Goal: Find specific page/section: Find specific page/section

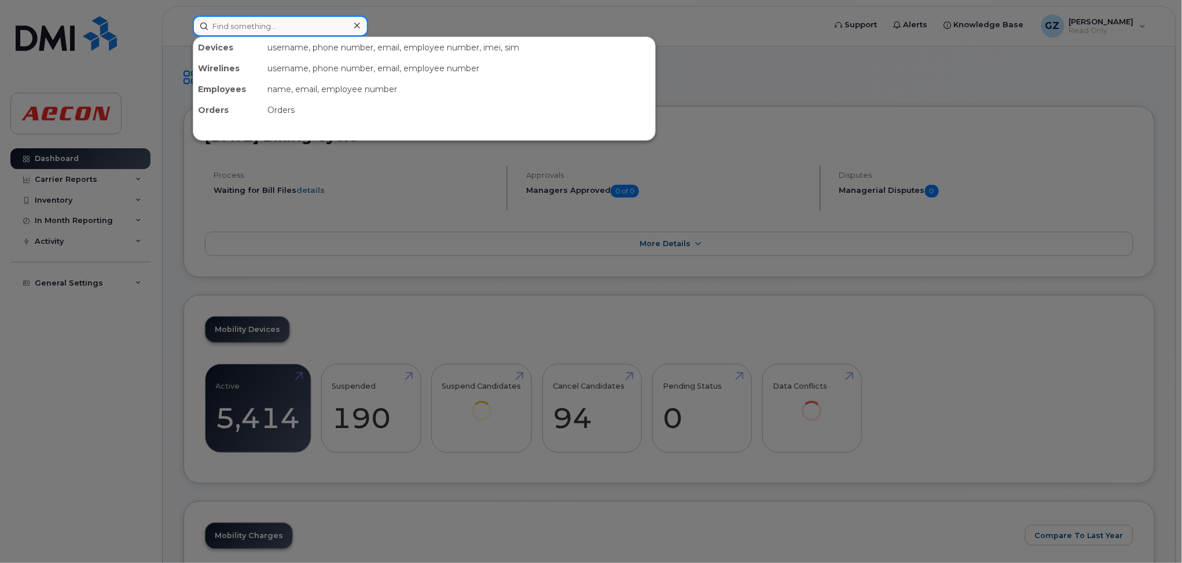
click at [281, 21] on input at bounding box center [280, 26] width 175 height 21
paste input "4167880832"
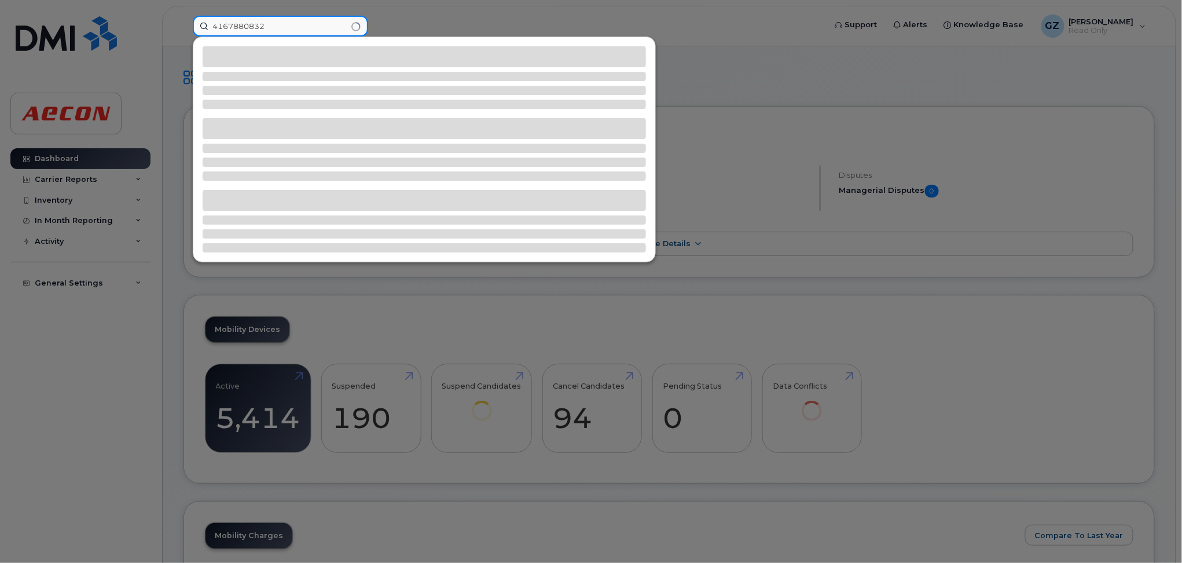
type input "4167880832"
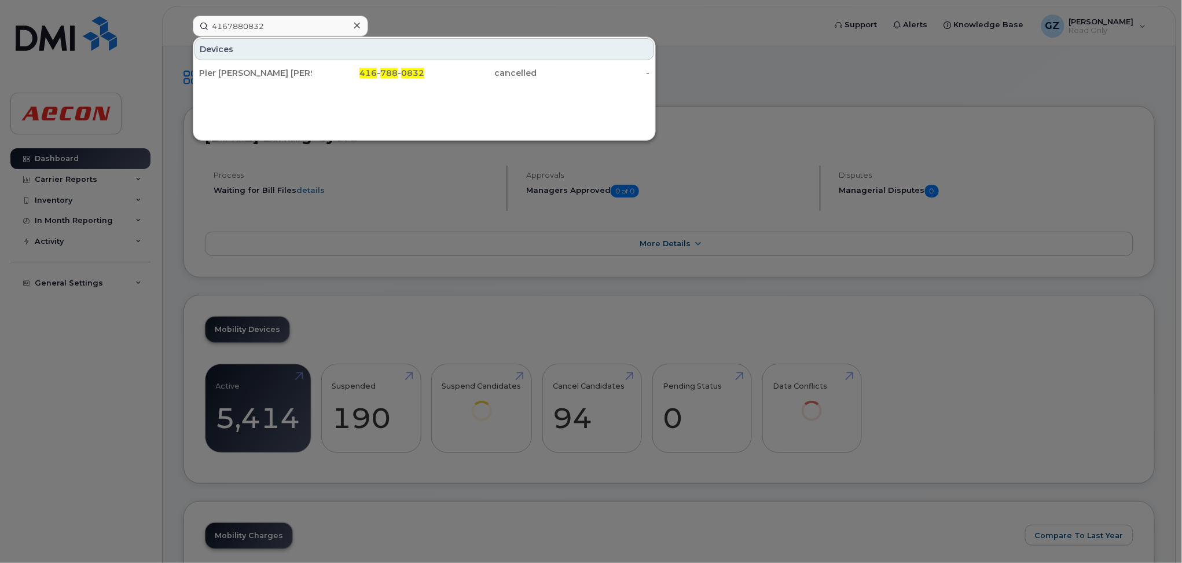
click at [273, 83] on div "Pier [PERSON_NAME] [PERSON_NAME]" at bounding box center [255, 73] width 113 height 21
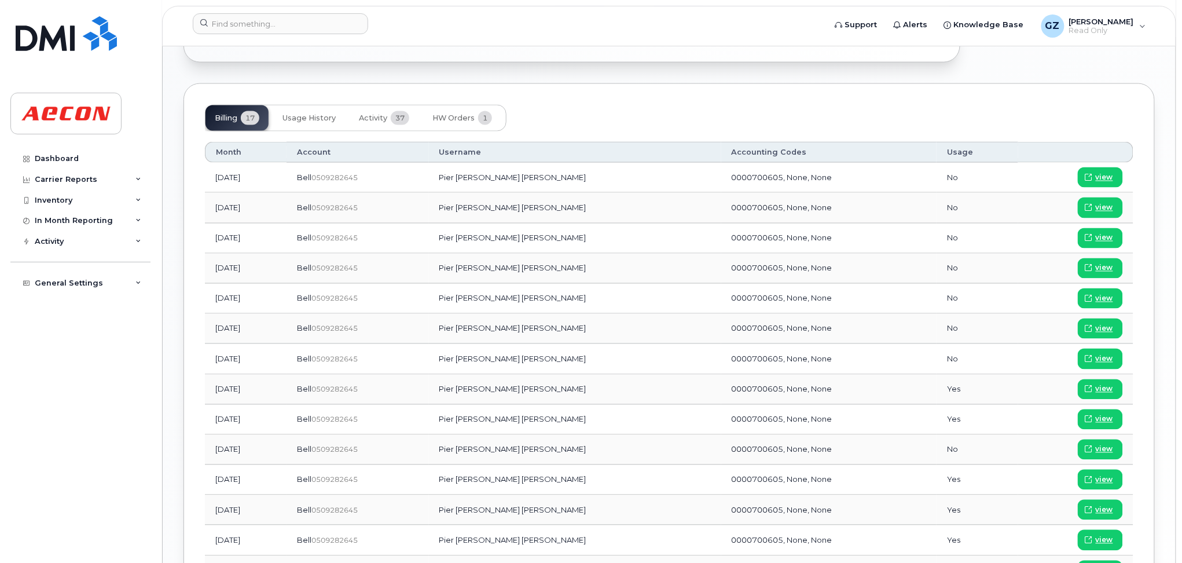
scroll to position [687, 0]
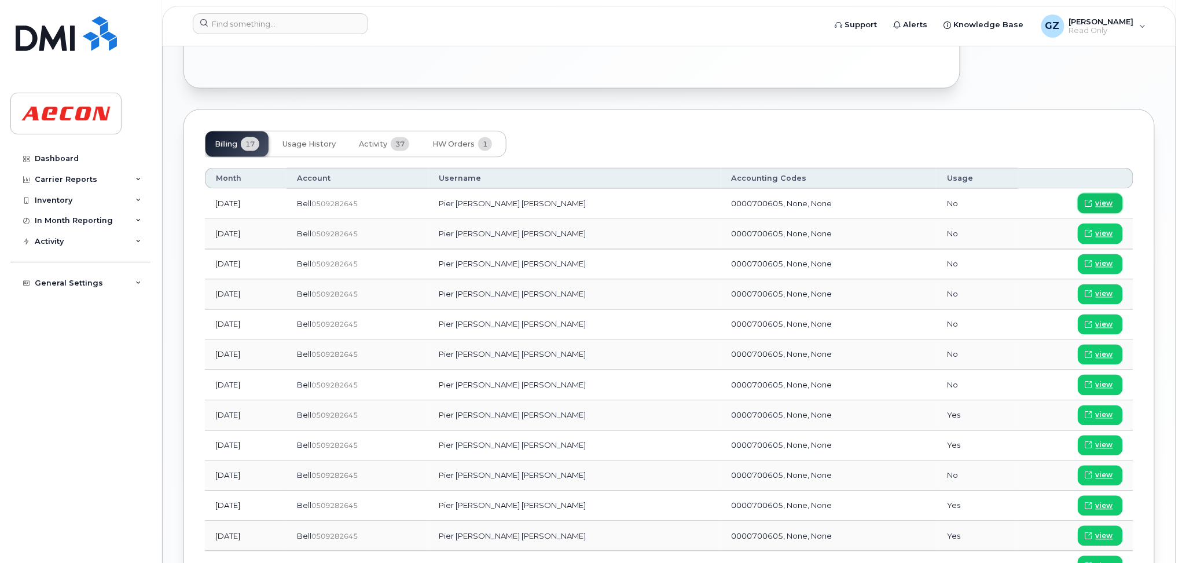
click at [1096, 197] on link "view" at bounding box center [1100, 203] width 45 height 20
click at [1094, 229] on span at bounding box center [1089, 234] width 10 height 10
